Goal: Task Accomplishment & Management: Manage account settings

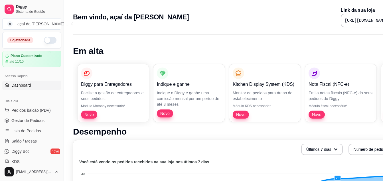
click at [45, 38] on button "button" at bounding box center [50, 40] width 13 height 7
click at [27, 121] on span "Gestor de Pedidos" at bounding box center [27, 121] width 33 height 6
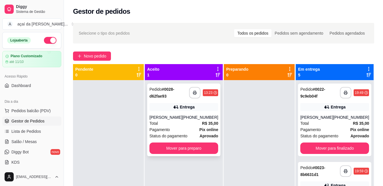
click at [186, 104] on div "Entrega" at bounding box center [187, 107] width 15 height 6
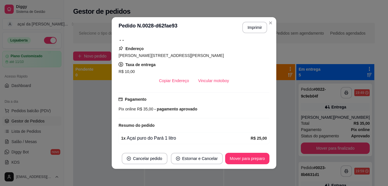
scroll to position [144, 0]
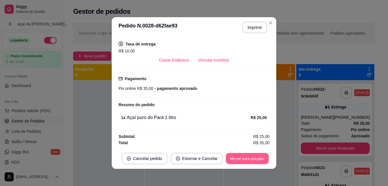
click at [242, 159] on button "Mover para preparo" at bounding box center [246, 158] width 43 height 11
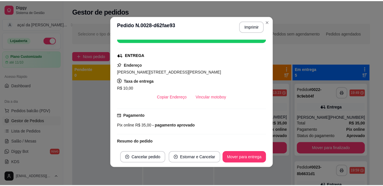
scroll to position [59, 0]
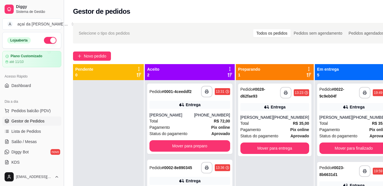
click at [62, 75] on button "Toggle Sidebar" at bounding box center [63, 93] width 5 height 186
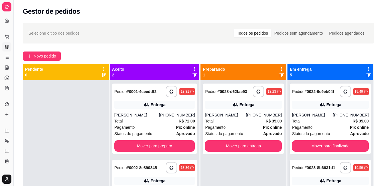
click at [12, 105] on button "Toggle Sidebar" at bounding box center [13, 93] width 5 height 186
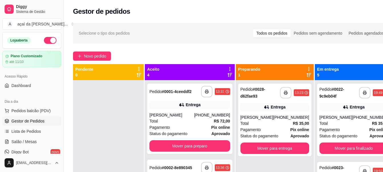
click at [165, 19] on div "**********" at bounding box center [233, 130] width 339 height 223
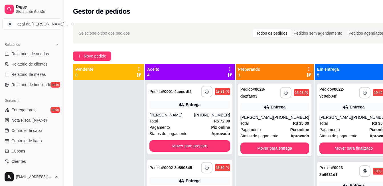
scroll to position [225, 0]
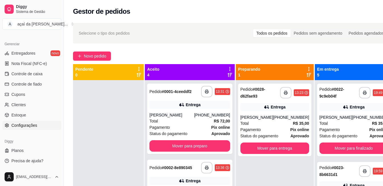
click at [23, 124] on span "Configurações" at bounding box center [24, 125] width 26 height 6
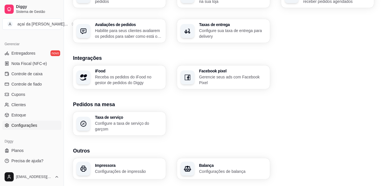
scroll to position [214, 0]
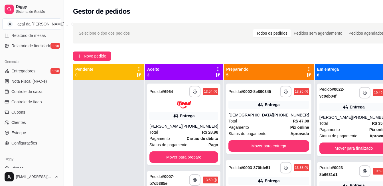
scroll to position [225, 0]
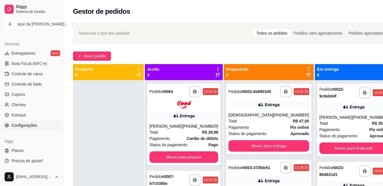
click at [38, 126] on link "Configurações" at bounding box center [31, 124] width 59 height 9
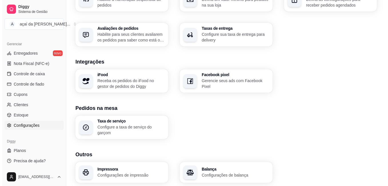
scroll to position [214, 0]
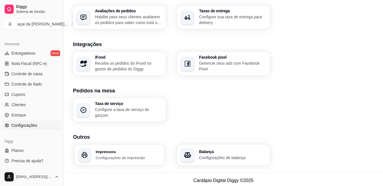
click at [132, 156] on p "Configurações de impressão" at bounding box center [128, 156] width 65 height 5
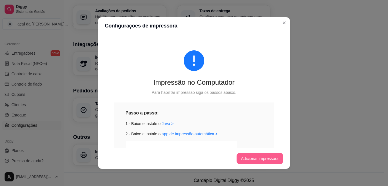
click at [271, 154] on button "Adicionar impressora" at bounding box center [259, 157] width 47 height 11
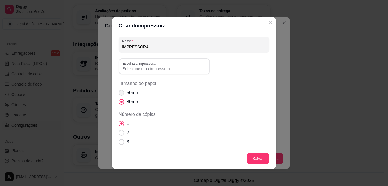
click at [122, 92] on span "Tamanho do papel" at bounding box center [121, 93] width 6 height 6
click at [122, 94] on input "50mm" at bounding box center [120, 96] width 4 height 4
radio input "true"
click at [165, 72] on button "Escolha a impressora: Selecione uma impressora" at bounding box center [163, 66] width 91 height 16
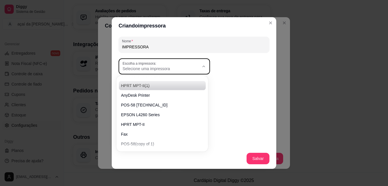
scroll to position [55, 0]
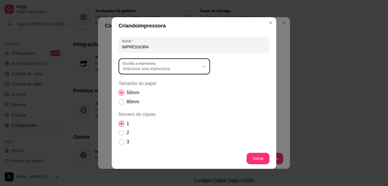
click at [130, 143] on span "POS-58" at bounding box center [158, 141] width 73 height 5
type input "POS-58"
select select "POS-58"
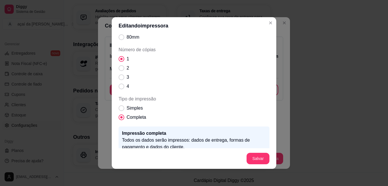
scroll to position [21, 0]
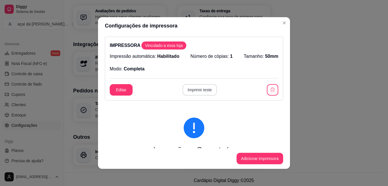
click at [200, 89] on button "Imprimir teste" at bounding box center [199, 89] width 35 height 11
click at [262, 83] on div "IMPRESSORA Vinculado a essa loja Impressão automática: Habilitado Número de cóp…" at bounding box center [194, 69] width 178 height 64
click at [267, 86] on button "button" at bounding box center [272, 89] width 11 height 11
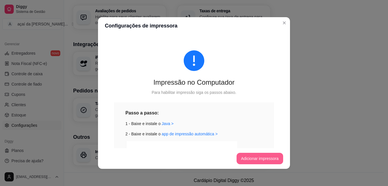
click at [251, 159] on button "Adicionar impressora" at bounding box center [259, 157] width 47 height 11
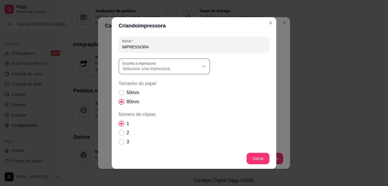
click at [151, 63] on label "Escolha a impressora:" at bounding box center [140, 63] width 36 height 5
click at [147, 141] on span "POS-58 [TECHNICAL_ID]" at bounding box center [158, 137] width 73 height 5
type input "POS-58 [TECHNICAL_ID]"
select select "POS-58 [TECHNICAL_ID]"
click at [118, 92] on span "Tamanho do papel" at bounding box center [121, 93] width 6 height 6
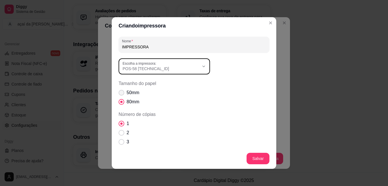
click at [118, 94] on input "50mm" at bounding box center [120, 96] width 4 height 4
radio input "true"
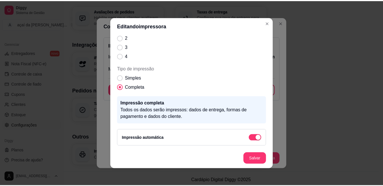
scroll to position [73, 0]
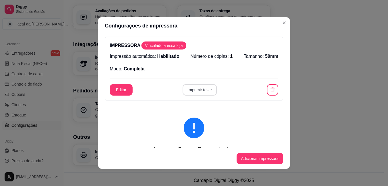
click at [196, 90] on button "Imprimir teste" at bounding box center [199, 89] width 35 height 11
click at [269, 91] on icon "button" at bounding box center [271, 89] width 5 height 5
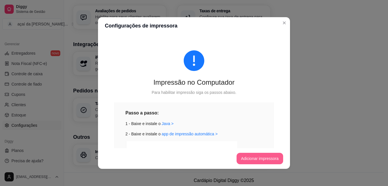
click at [259, 159] on button "Adicionar impressora" at bounding box center [259, 157] width 47 height 11
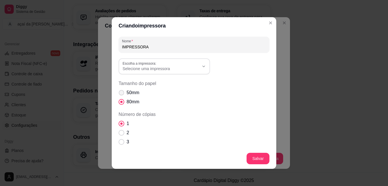
click at [130, 94] on span "50mm" at bounding box center [132, 92] width 13 height 7
click at [122, 94] on input "50mm" at bounding box center [120, 96] width 4 height 4
radio input "true"
click at [207, 72] on button "Escolha a impressora: Selecione uma impressora" at bounding box center [163, 66] width 91 height 16
click at [152, 140] on span "POS-58 [TECHNICAL_ID]" at bounding box center [158, 137] width 73 height 5
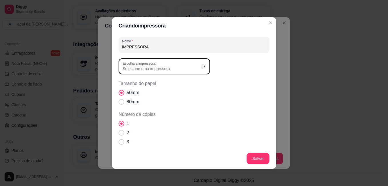
type input "POS-58 [TECHNICAL_ID]"
select select "POS-58 [TECHNICAL_ID]"
click at [267, 158] on footer "Salvar" at bounding box center [194, 158] width 164 height 21
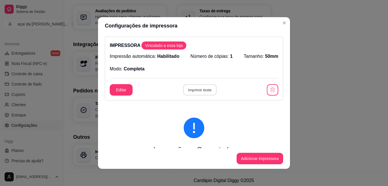
click at [191, 89] on button "Imprimir teste" at bounding box center [199, 89] width 33 height 11
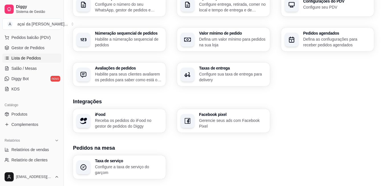
click at [38, 56] on span "Lista de Pedidos" at bounding box center [26, 58] width 30 height 6
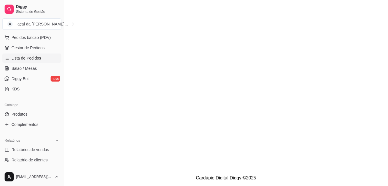
click at [38, 45] on span "Gestor de Pedidos" at bounding box center [27, 48] width 33 height 6
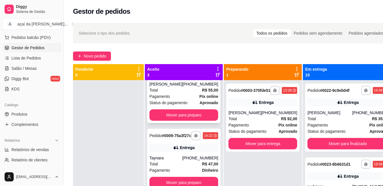
scroll to position [16, 0]
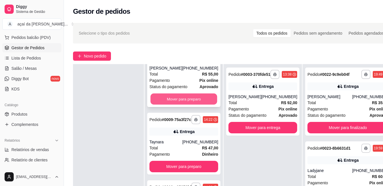
click at [171, 93] on button "Mover para preparo" at bounding box center [184, 98] width 67 height 11
click at [181, 93] on button "Mover para preparo" at bounding box center [184, 98] width 69 height 11
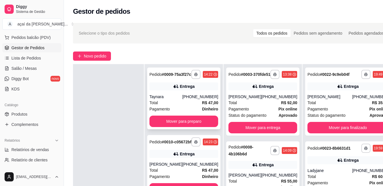
scroll to position [0, 0]
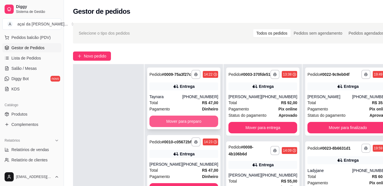
click at [183, 121] on button "Mover para preparo" at bounding box center [184, 120] width 69 height 11
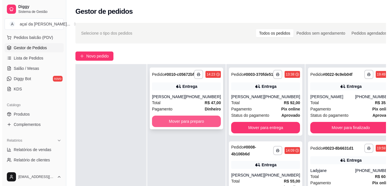
scroll to position [29, 0]
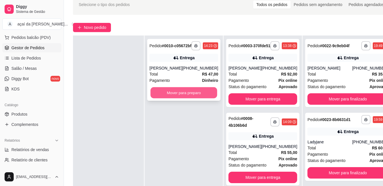
click at [179, 98] on button "Mover para preparo" at bounding box center [184, 92] width 67 height 11
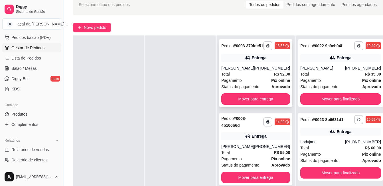
click at [245, 83] on div "Pagamento Pix online" at bounding box center [255, 80] width 69 height 6
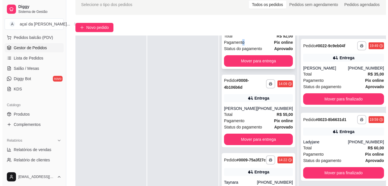
scroll to position [76, 0]
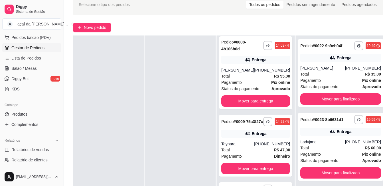
click at [247, 85] on div "Pagamento Pix online" at bounding box center [255, 82] width 69 height 6
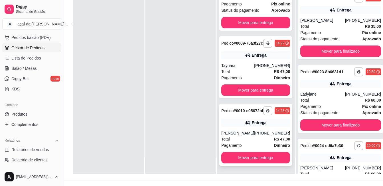
click at [241, 115] on div "**********" at bounding box center [255, 135] width 73 height 62
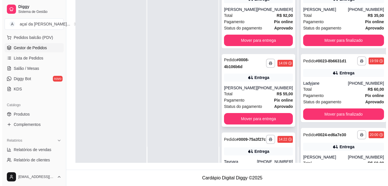
scroll to position [57, 0]
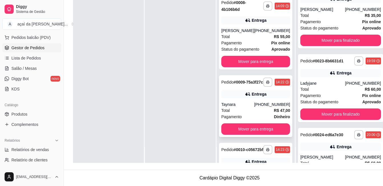
click at [230, 107] on div "Taynara" at bounding box center [237, 104] width 33 height 6
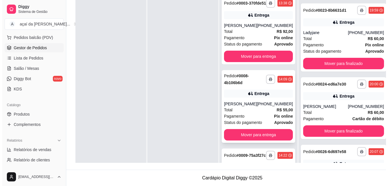
scroll to position [39, 0]
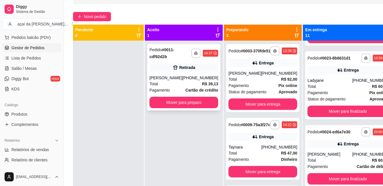
click at [201, 74] on div "**********" at bounding box center [183, 77] width 73 height 66
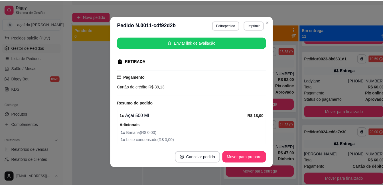
scroll to position [136, 0]
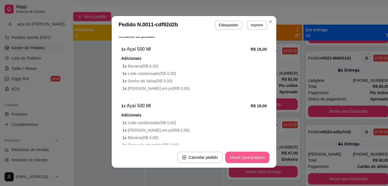
click at [243, 157] on button "Mover para preparo" at bounding box center [247, 156] width 44 height 11
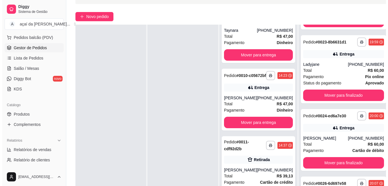
scroll to position [87, 0]
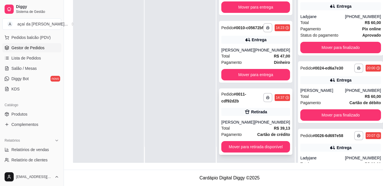
click at [253, 124] on div "[PERSON_NAME]" at bounding box center [237, 122] width 33 height 6
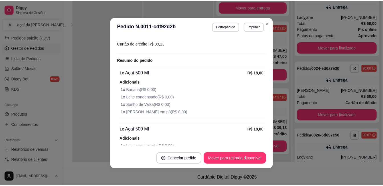
scroll to position [152, 0]
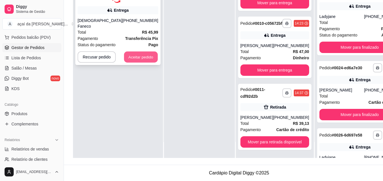
click at [130, 51] on button "Aceitar pedido" at bounding box center [141, 56] width 34 height 11
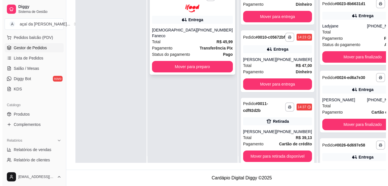
scroll to position [0, 0]
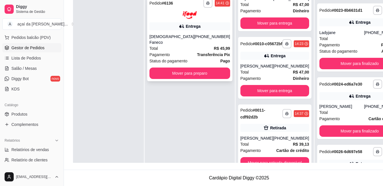
click at [197, 52] on strong "Transferência Pix" at bounding box center [213, 54] width 33 height 5
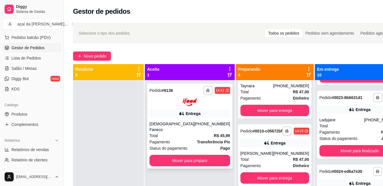
click at [201, 108] on div "**********" at bounding box center [189, 125] width 85 height 85
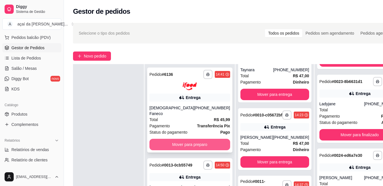
click at [192, 138] on button "Mover para preparo" at bounding box center [190, 143] width 81 height 11
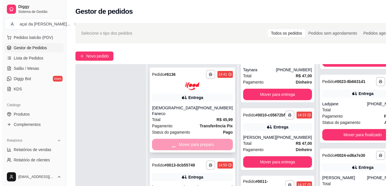
scroll to position [57, 0]
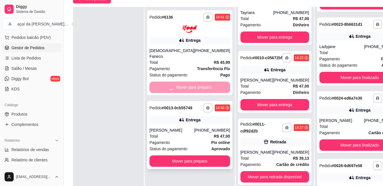
click at [194, 127] on div "[PHONE_NUMBER]" at bounding box center [212, 130] width 36 height 6
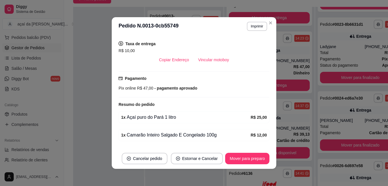
scroll to position [160, 0]
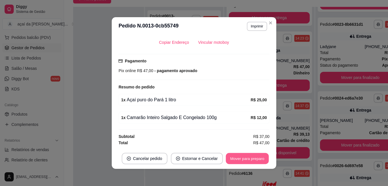
click at [248, 158] on button "Mover para preparo" at bounding box center [246, 158] width 43 height 11
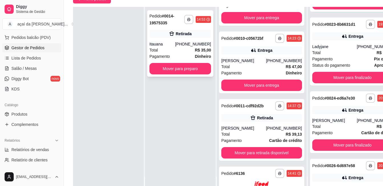
click at [175, 35] on icon at bounding box center [172, 34] width 6 height 6
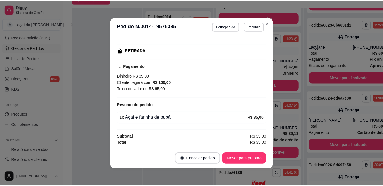
scroll to position [1, 0]
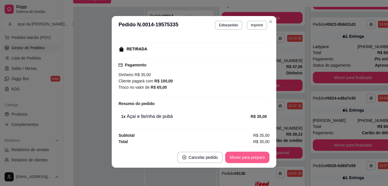
click at [241, 156] on button "Mover para preparo" at bounding box center [247, 156] width 44 height 11
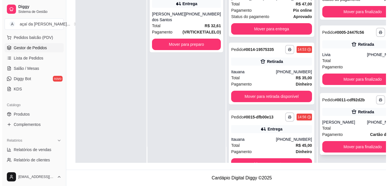
scroll to position [510, 0]
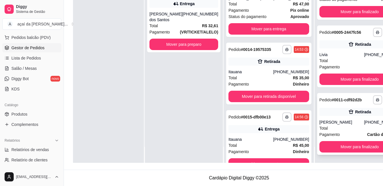
click at [364, 119] on div "[PHONE_NUMBER]" at bounding box center [382, 122] width 36 height 6
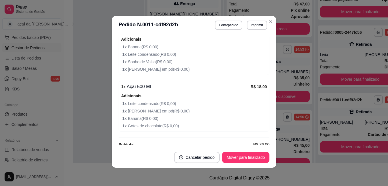
scroll to position [165, 0]
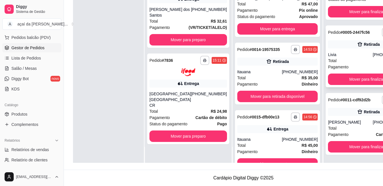
click at [328, 52] on div "Livia" at bounding box center [350, 55] width 45 height 6
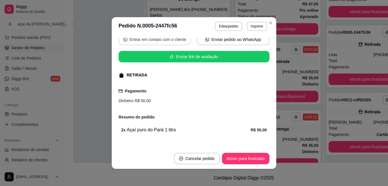
scroll to position [70, 0]
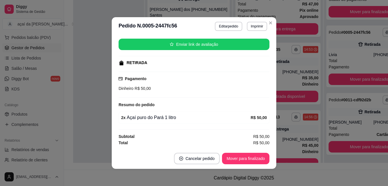
click at [234, 146] on div "feito há 88 minutos Horário do pedido [DATE] 13:44 Status do pedido PRONTO PARA…" at bounding box center [194, 91] width 164 height 112
click at [237, 156] on button "Mover para finalizado" at bounding box center [245, 157] width 47 height 11
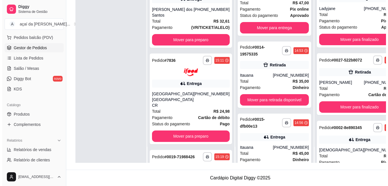
scroll to position [206, 0]
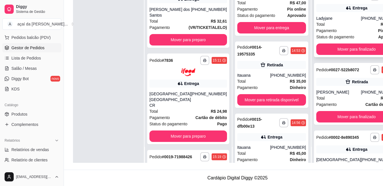
click at [317, 21] on div "Ladyjane" at bounding box center [339, 18] width 45 height 6
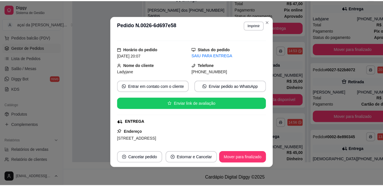
scroll to position [0, 0]
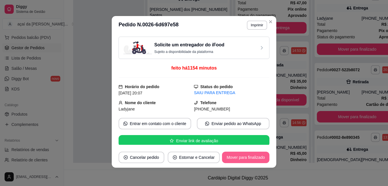
click at [231, 153] on button "Mover para finalizado" at bounding box center [245, 156] width 47 height 11
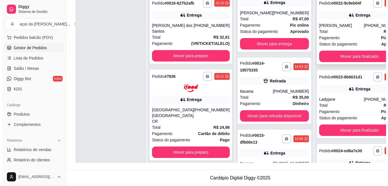
scroll to position [59, 0]
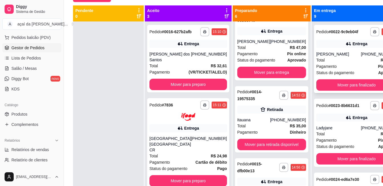
click at [335, 69] on div "Pagamento Pix online" at bounding box center [357, 66] width 81 height 6
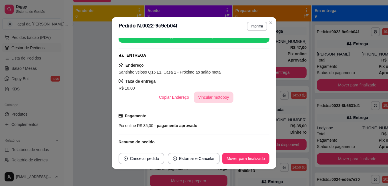
scroll to position [142, 0]
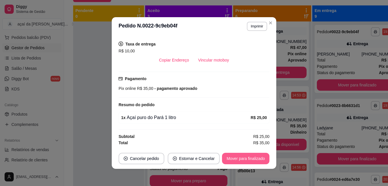
click at [243, 155] on button "Mover para finalizado" at bounding box center [245, 157] width 47 height 11
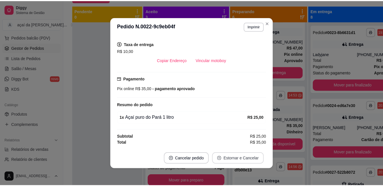
scroll to position [123, 0]
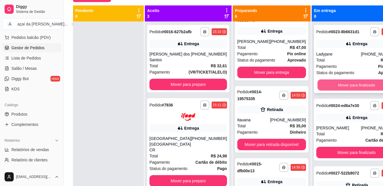
click at [318, 89] on button "Mover para finalizado" at bounding box center [357, 84] width 78 height 11
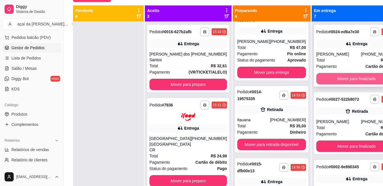
click at [317, 83] on button "Mover para finalizado" at bounding box center [357, 78] width 81 height 11
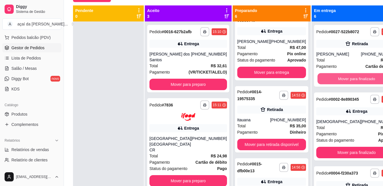
click at [318, 83] on button "Mover para finalizado" at bounding box center [357, 78] width 78 height 11
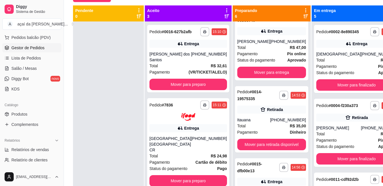
click at [314, 83] on div "**********" at bounding box center [356, 59] width 85 height 68
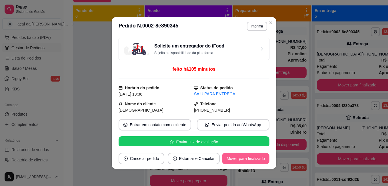
click at [231, 156] on button "Mover para finalizado" at bounding box center [245, 157] width 47 height 11
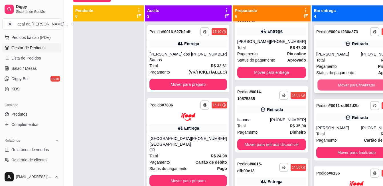
click at [318, 87] on button "Mover para finalizado" at bounding box center [357, 84] width 78 height 11
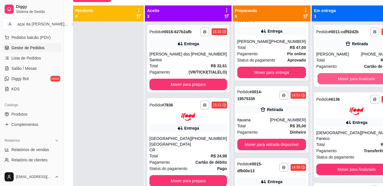
click at [318, 84] on button "Mover para finalizado" at bounding box center [357, 78] width 78 height 11
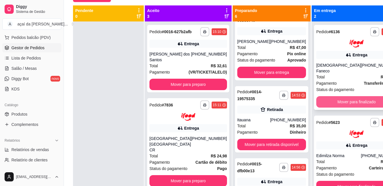
click at [317, 96] on button "Mover para finalizado" at bounding box center [357, 101] width 81 height 11
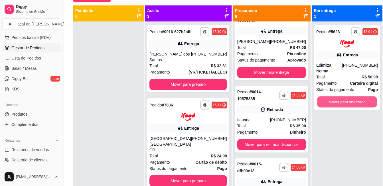
click at [317, 96] on button "Mover para finalizado" at bounding box center [347, 101] width 60 height 11
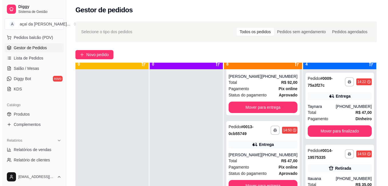
scroll to position [0, 0]
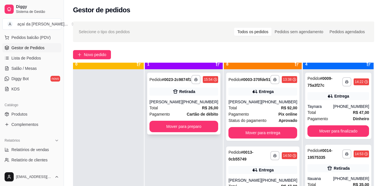
click at [186, 94] on div "Retirada" at bounding box center [188, 91] width 16 height 6
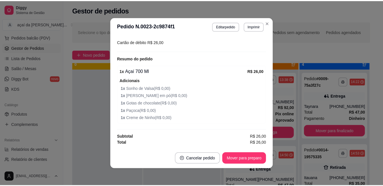
scroll to position [1, 0]
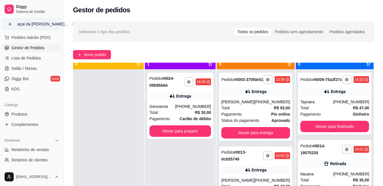
click at [47, 26] on button "A açaí da [PERSON_NAME] ..." at bounding box center [31, 23] width 59 height 11
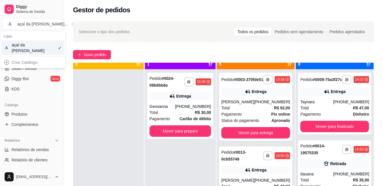
click at [91, 100] on div at bounding box center [108, 162] width 71 height 186
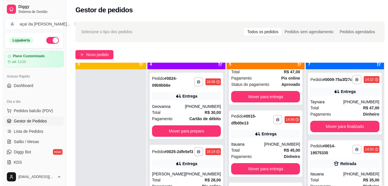
scroll to position [152, 0]
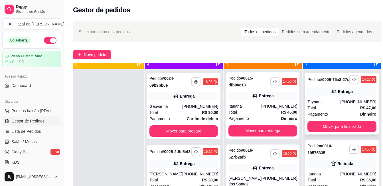
click at [318, 95] on div "Entrega" at bounding box center [342, 91] width 69 height 8
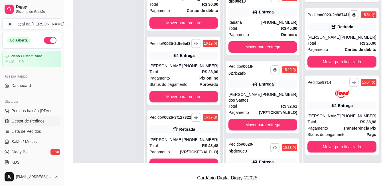
scroll to position [0, 0]
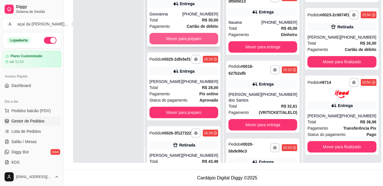
click at [163, 39] on button "Mover para preparo" at bounding box center [184, 38] width 69 height 11
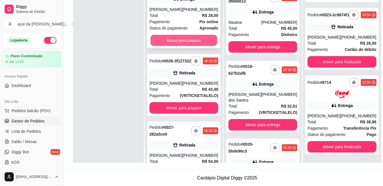
click at [164, 43] on button "Mover para preparo" at bounding box center [184, 40] width 67 height 11
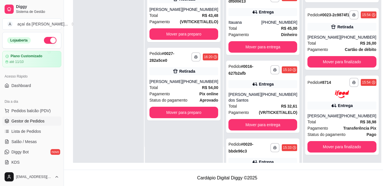
click at [164, 42] on div "**********" at bounding box center [183, 11] width 73 height 62
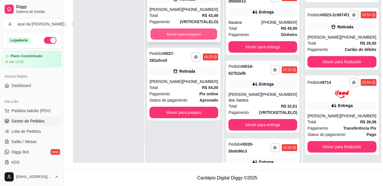
click at [172, 37] on button "Mover para preparo" at bounding box center [184, 34] width 67 height 11
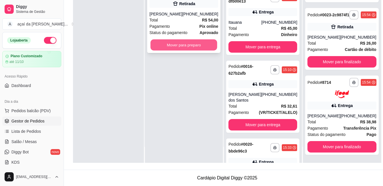
click at [169, 41] on button "Mover para preparo" at bounding box center [184, 44] width 67 height 11
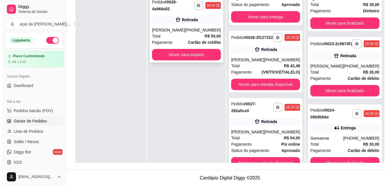
scroll to position [78, 0]
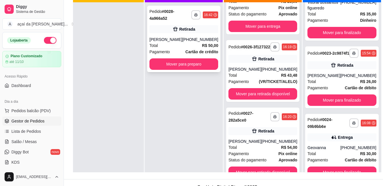
click at [178, 31] on div "Retirada" at bounding box center [184, 29] width 69 height 8
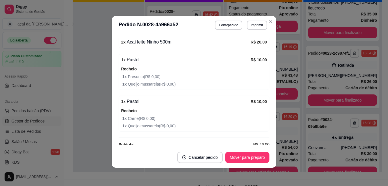
scroll to position [153, 0]
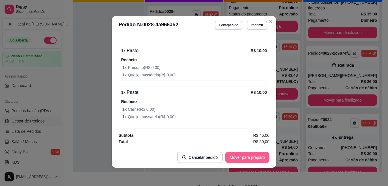
click at [247, 152] on button "Mover para preparo" at bounding box center [247, 156] width 44 height 11
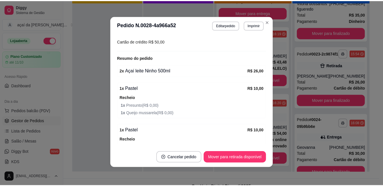
scroll to position [0, 0]
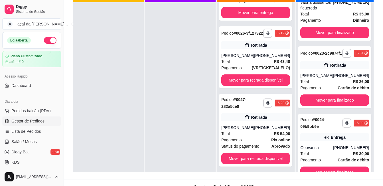
click at [46, 38] on button "button" at bounding box center [50, 40] width 13 height 7
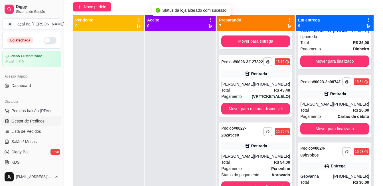
scroll to position [30, 0]
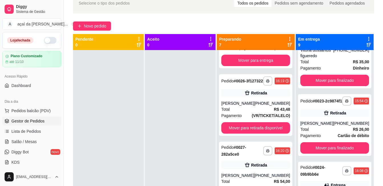
click at [44, 40] on button "button" at bounding box center [50, 40] width 13 height 7
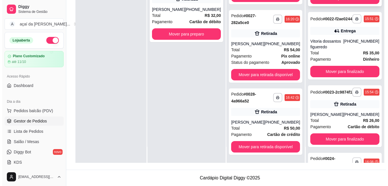
scroll to position [447, 0]
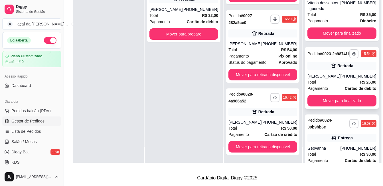
click at [326, 105] on div "**********" at bounding box center [341, 78] width 73 height 62
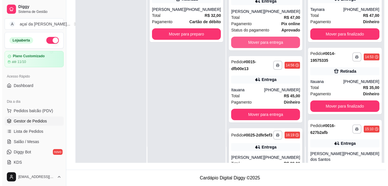
scroll to position [29, 0]
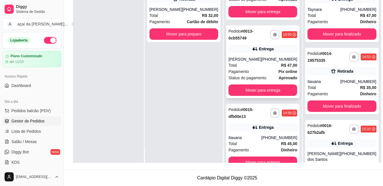
click at [236, 50] on div "Entrega" at bounding box center [263, 49] width 69 height 8
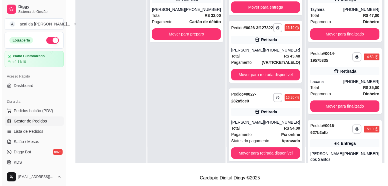
scroll to position [295, 0]
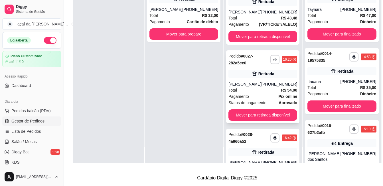
click at [236, 92] on div "**********" at bounding box center [262, 86] width 73 height 72
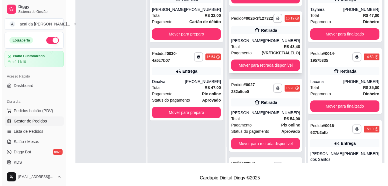
scroll to position [228, 0]
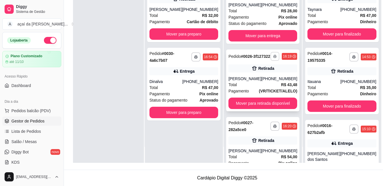
click at [271, 61] on button "button" at bounding box center [275, 56] width 9 height 9
click at [259, 94] on span "(VR/TICKET/ALELO)" at bounding box center [278, 91] width 39 height 6
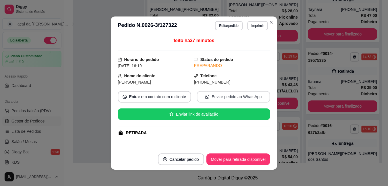
click at [254, 92] on button "Enviar pedido ao WhatsApp" at bounding box center [233, 96] width 73 height 11
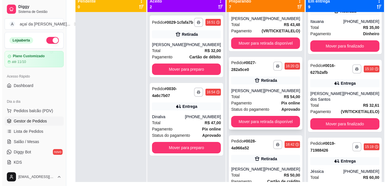
scroll to position [349, 0]
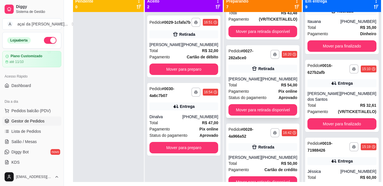
click at [262, 84] on div "Total R$ 54,00" at bounding box center [263, 85] width 69 height 6
click at [241, 87] on div "Total R$ 54,00" at bounding box center [263, 85] width 69 height 6
click at [281, 85] on strong "R$ 54,00" at bounding box center [289, 84] width 16 height 5
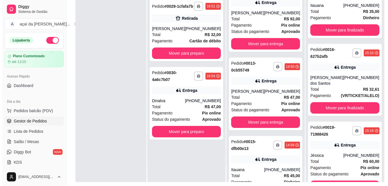
scroll to position [0, 0]
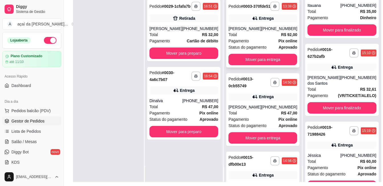
click at [244, 22] on div "Entrega" at bounding box center [263, 18] width 69 height 8
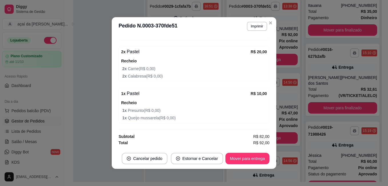
scroll to position [1, 0]
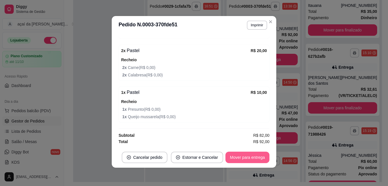
click at [228, 154] on button "Mover para entrega" at bounding box center [247, 156] width 44 height 11
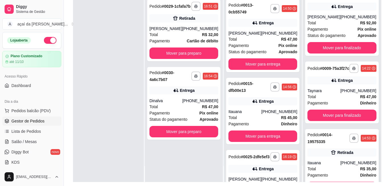
scroll to position [2, 0]
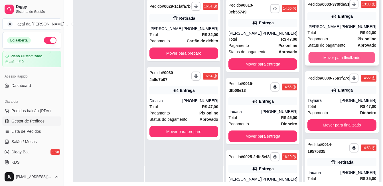
click at [322, 58] on button "Mover para finalizado" at bounding box center [342, 57] width 67 height 11
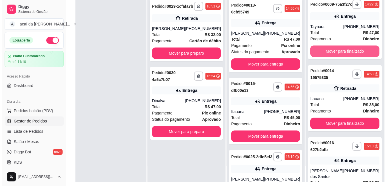
scroll to position [0, 0]
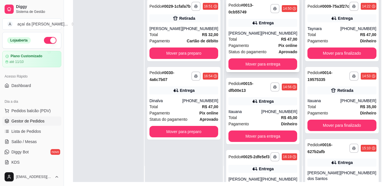
click at [261, 19] on div "Entrega" at bounding box center [263, 23] width 69 height 8
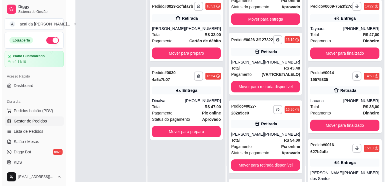
scroll to position [228, 0]
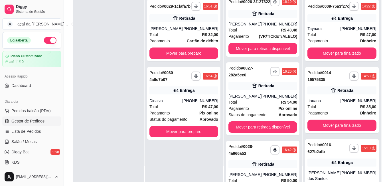
click at [248, 90] on div "**********" at bounding box center [262, 98] width 73 height 72
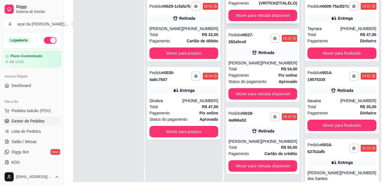
scroll to position [78, 0]
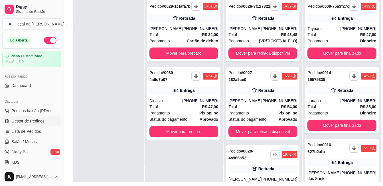
click at [46, 39] on button "button" at bounding box center [50, 40] width 13 height 7
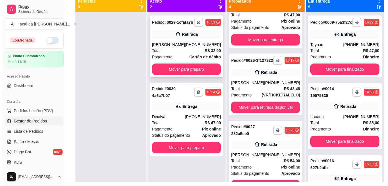
scroll to position [30, 0]
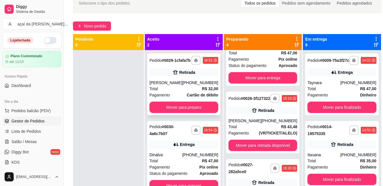
click at [189, 75] on div "Retirada" at bounding box center [188, 72] width 16 height 6
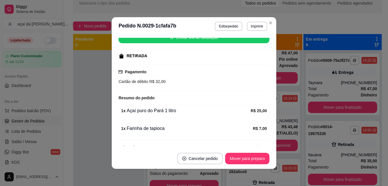
scroll to position [87, 0]
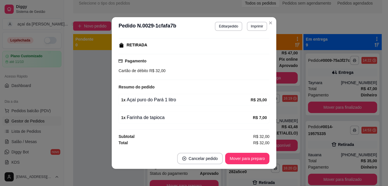
click at [112, 83] on div "feito há 24 minutos Horário do pedido [DATE] 16:51 Status do pedido ACEITO Nome…" at bounding box center [194, 91] width 164 height 112
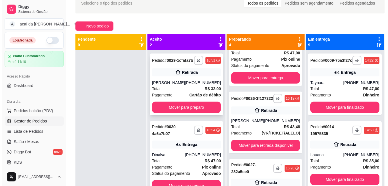
scroll to position [16, 0]
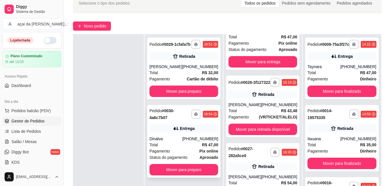
click at [170, 117] on strong "# 0030-4a6c7b07" at bounding box center [162, 113] width 25 height 11
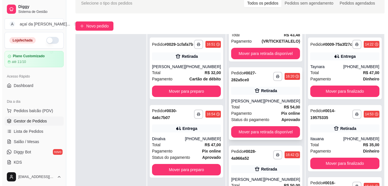
scroll to position [73, 0]
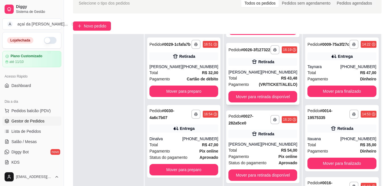
click at [248, 70] on div "**********" at bounding box center [262, 74] width 73 height 62
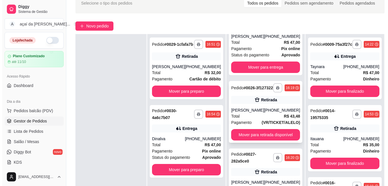
scroll to position [0, 0]
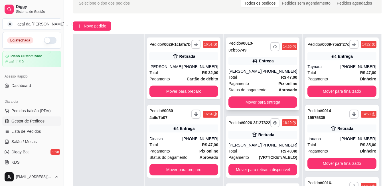
click at [253, 76] on div "Total R$ 47,00" at bounding box center [263, 77] width 69 height 6
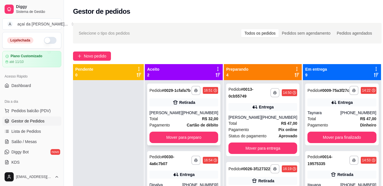
click at [174, 127] on div "Pagamento Cartão de débito" at bounding box center [184, 125] width 69 height 6
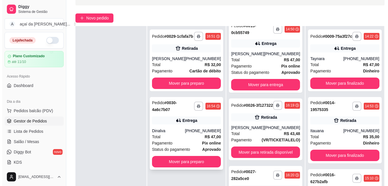
scroll to position [57, 0]
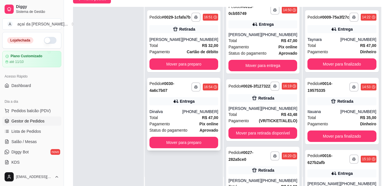
click at [183, 126] on div "Pagamento Pix online" at bounding box center [184, 123] width 69 height 6
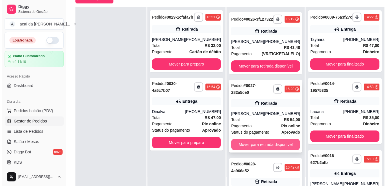
scroll to position [120, 0]
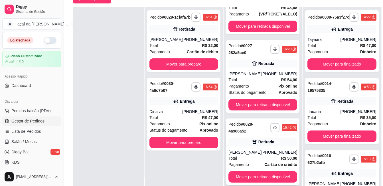
click at [251, 136] on div "**********" at bounding box center [262, 151] width 73 height 66
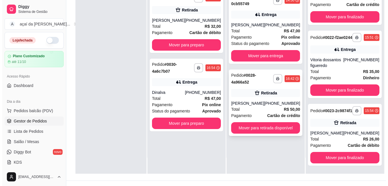
scroll to position [0, 0]
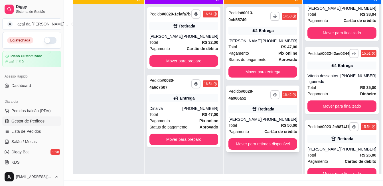
click at [240, 115] on div "**********" at bounding box center [262, 118] width 73 height 66
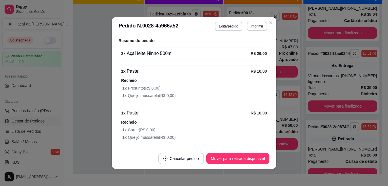
scroll to position [153, 0]
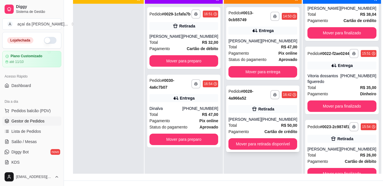
drag, startPoint x: 237, startPoint y: 105, endPoint x: 240, endPoint y: 105, distance: 2.9
click at [240, 105] on div "Retirada" at bounding box center [263, 109] width 69 height 8
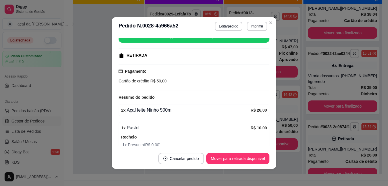
scroll to position [48, 0]
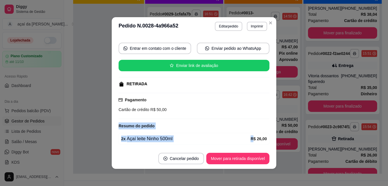
click at [243, 150] on section "**********" at bounding box center [194, 92] width 164 height 151
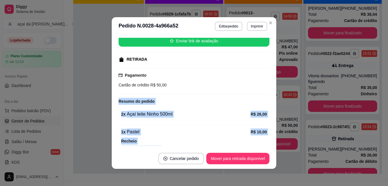
scroll to position [111, 0]
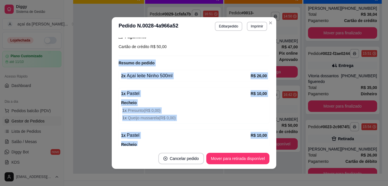
click at [213, 51] on div "Pagamento Cartão de crédito R$ 50,00" at bounding box center [193, 43] width 151 height 26
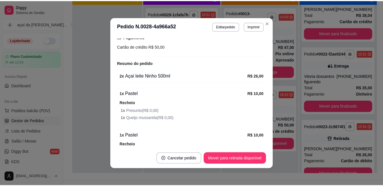
scroll to position [153, 0]
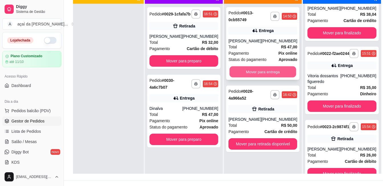
click at [241, 69] on button "Mover para entrega" at bounding box center [263, 71] width 67 height 11
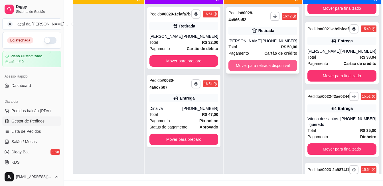
scroll to position [515, 0]
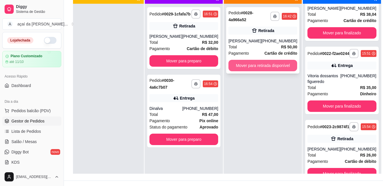
click at [252, 65] on button "Mover para retirada disponível" at bounding box center [263, 65] width 69 height 11
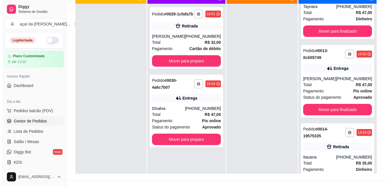
scroll to position [0, 0]
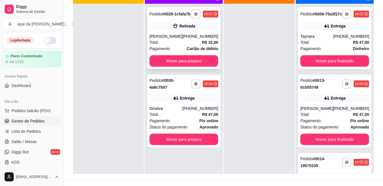
click at [183, 37] on div "**********" at bounding box center [183, 38] width 73 height 62
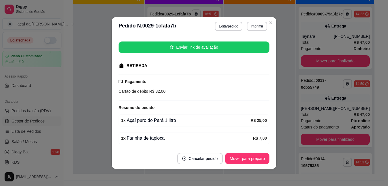
scroll to position [87, 0]
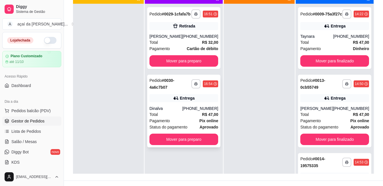
click at [168, 89] on strong "# 0030-4a6c7b07" at bounding box center [162, 83] width 25 height 11
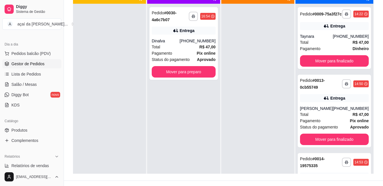
scroll to position [86, 0]
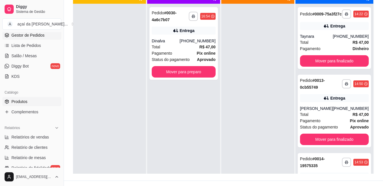
click at [18, 102] on span "Produtos" at bounding box center [19, 101] width 16 height 6
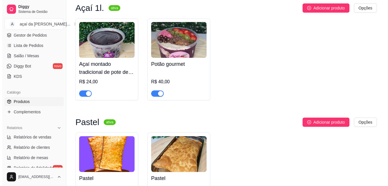
scroll to position [619, 0]
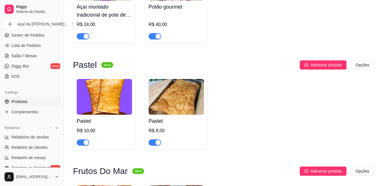
click at [119, 103] on img at bounding box center [104, 97] width 55 height 36
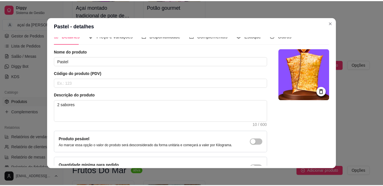
scroll to position [0, 0]
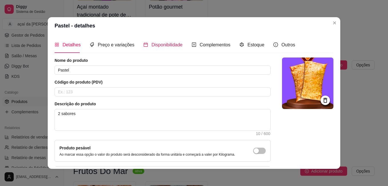
click at [168, 42] on span "Disponibilidade" at bounding box center [166, 44] width 31 height 5
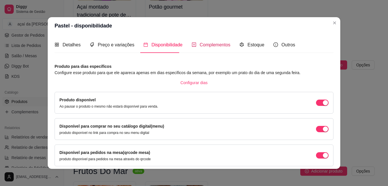
click at [211, 45] on span "Complementos" at bounding box center [215, 44] width 31 height 5
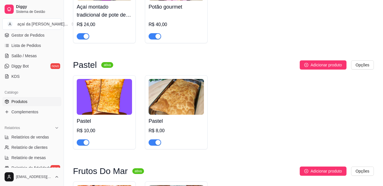
click at [84, 143] on div "button" at bounding box center [86, 142] width 5 height 5
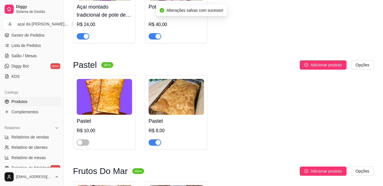
click at [156, 142] on button "button" at bounding box center [155, 142] width 13 height 6
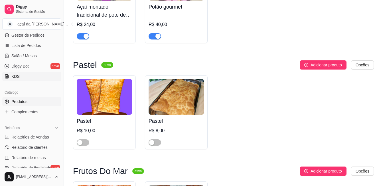
scroll to position [57, 0]
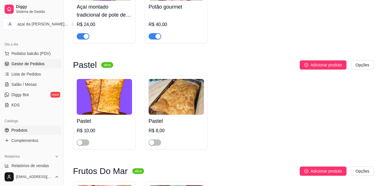
click at [19, 59] on link "Gestor de Pedidos" at bounding box center [31, 63] width 59 height 9
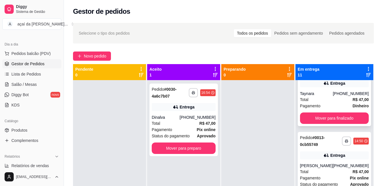
scroll to position [29, 0]
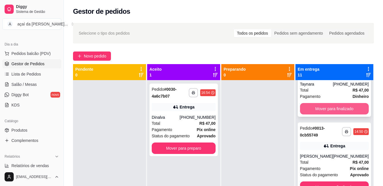
click at [324, 114] on button "Mover para finalizado" at bounding box center [334, 108] width 69 height 11
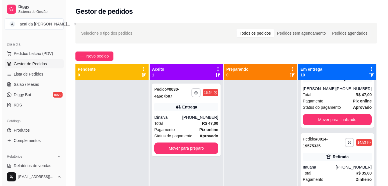
scroll to position [0, 0]
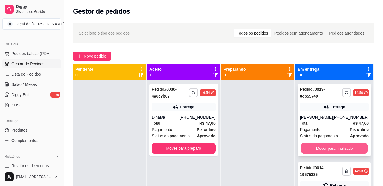
click at [329, 142] on button "Mover para finalizado" at bounding box center [334, 147] width 67 height 11
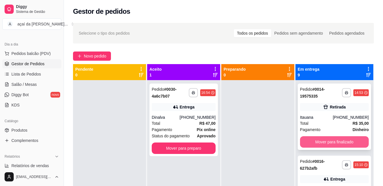
click at [329, 143] on button "Mover para finalizado" at bounding box center [334, 141] width 69 height 11
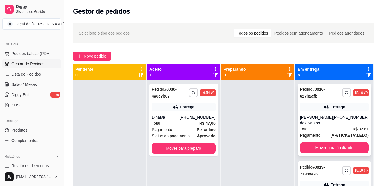
click at [309, 132] on span "Total" at bounding box center [304, 129] width 9 height 6
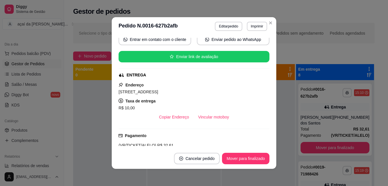
scroll to position [47, 0]
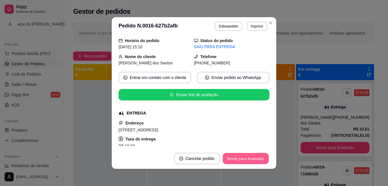
click at [231, 160] on button "Mover para finalizado" at bounding box center [246, 158] width 46 height 11
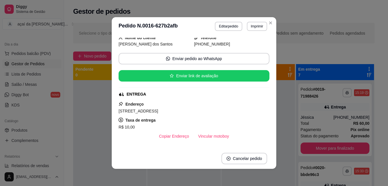
scroll to position [28, 0]
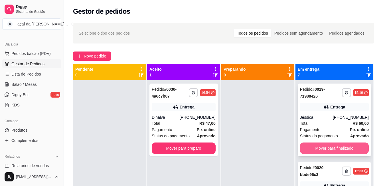
click at [328, 147] on button "Mover para finalizado" at bounding box center [334, 147] width 69 height 11
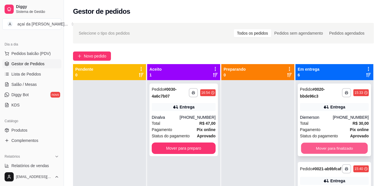
click at [325, 146] on button "Mover para finalizado" at bounding box center [334, 147] width 67 height 11
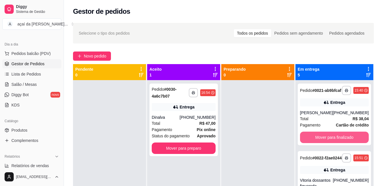
click at [325, 143] on button "Mover para finalizado" at bounding box center [334, 136] width 69 height 11
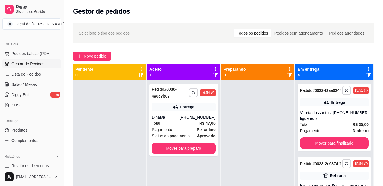
click at [325, 146] on div "**********" at bounding box center [334, 116] width 73 height 67
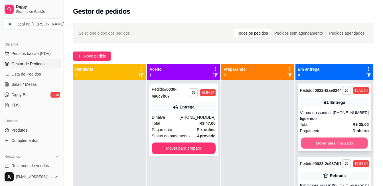
click at [308, 148] on button "Mover para finalizado" at bounding box center [334, 142] width 67 height 11
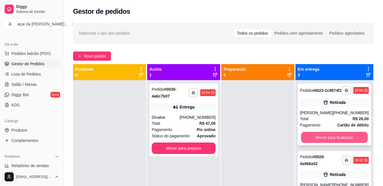
click at [310, 142] on button "Mover para finalizado" at bounding box center [334, 137] width 67 height 11
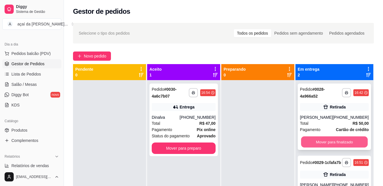
click at [307, 142] on button "Mover para finalizado" at bounding box center [334, 141] width 67 height 11
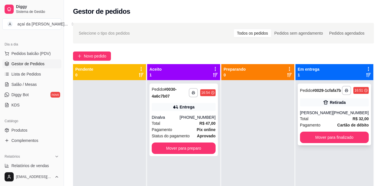
click at [317, 115] on div "[PERSON_NAME]" at bounding box center [316, 113] width 33 height 6
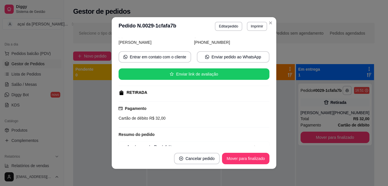
scroll to position [11, 0]
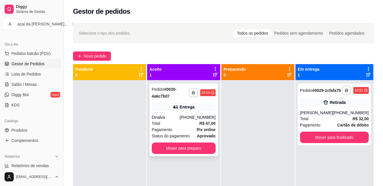
click at [178, 109] on icon at bounding box center [176, 107] width 6 height 6
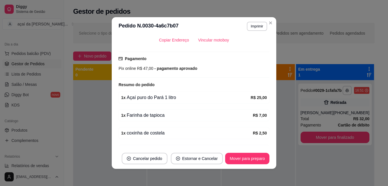
scroll to position [195, 0]
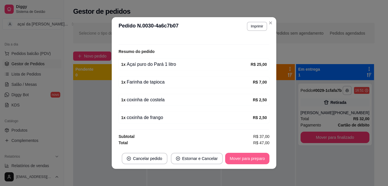
click at [225, 159] on button "Mover para preparo" at bounding box center [247, 157] width 44 height 11
click at [235, 157] on button "Mover para entrega" at bounding box center [247, 157] width 44 height 11
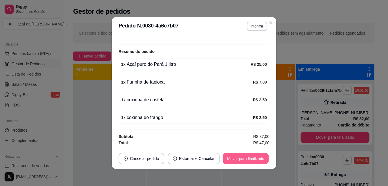
click at [242, 154] on button "Mover para finalizado" at bounding box center [246, 158] width 46 height 11
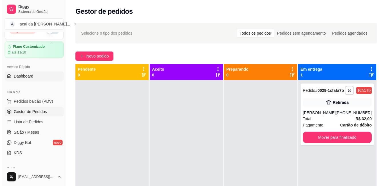
scroll to position [0, 0]
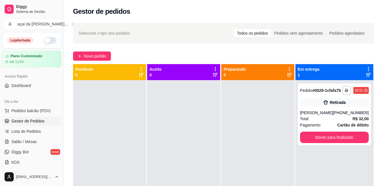
click at [44, 42] on button "button" at bounding box center [50, 40] width 13 height 7
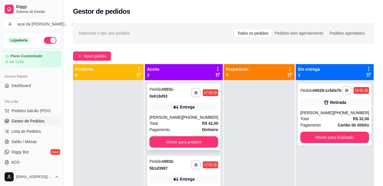
click at [165, 114] on div "[PERSON_NAME]" at bounding box center [166, 117] width 33 height 6
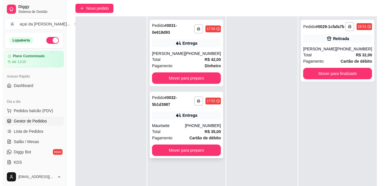
scroll to position [57, 0]
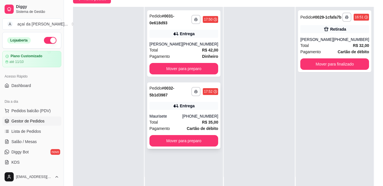
click at [172, 113] on div "**********" at bounding box center [183, 115] width 73 height 66
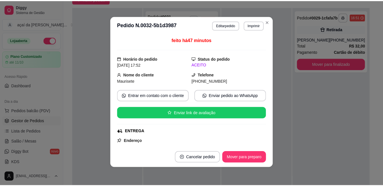
scroll to position [19, 0]
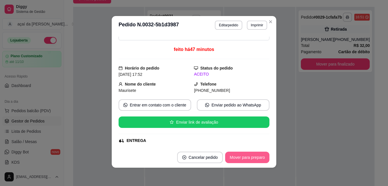
click at [225, 156] on button "Mover para preparo" at bounding box center [247, 156] width 44 height 11
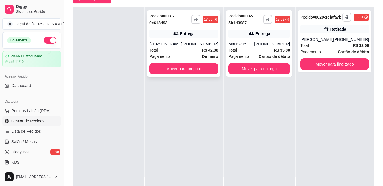
click at [190, 61] on div "**********" at bounding box center [183, 43] width 73 height 66
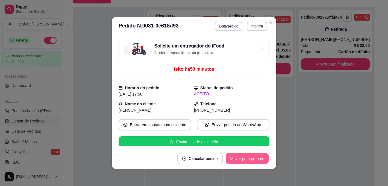
click at [248, 158] on button "Mover para preparo" at bounding box center [246, 158] width 43 height 11
